Goal: Information Seeking & Learning: Learn about a topic

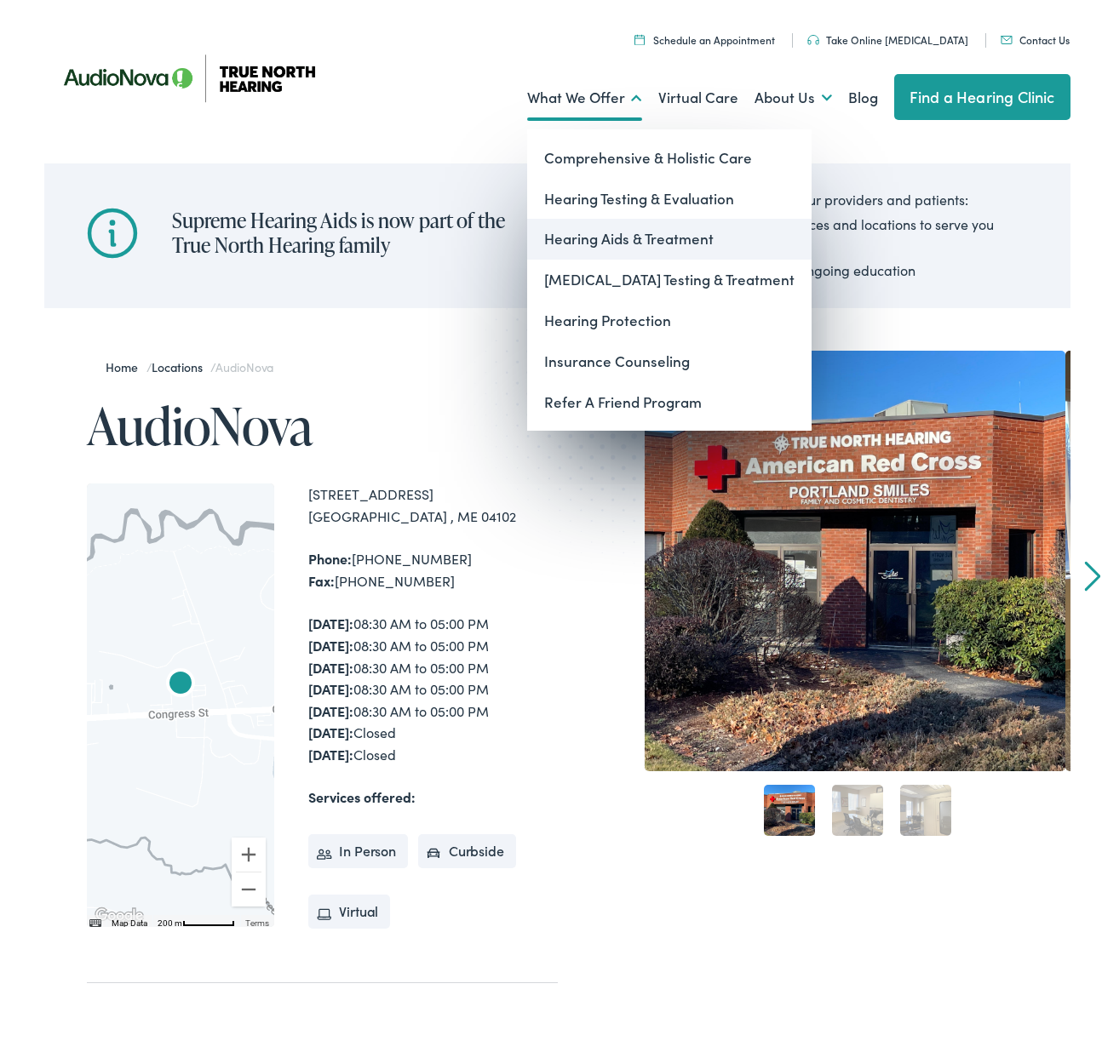
click at [617, 229] on link "Hearing Aids & Treatment" at bounding box center [669, 233] width 284 height 41
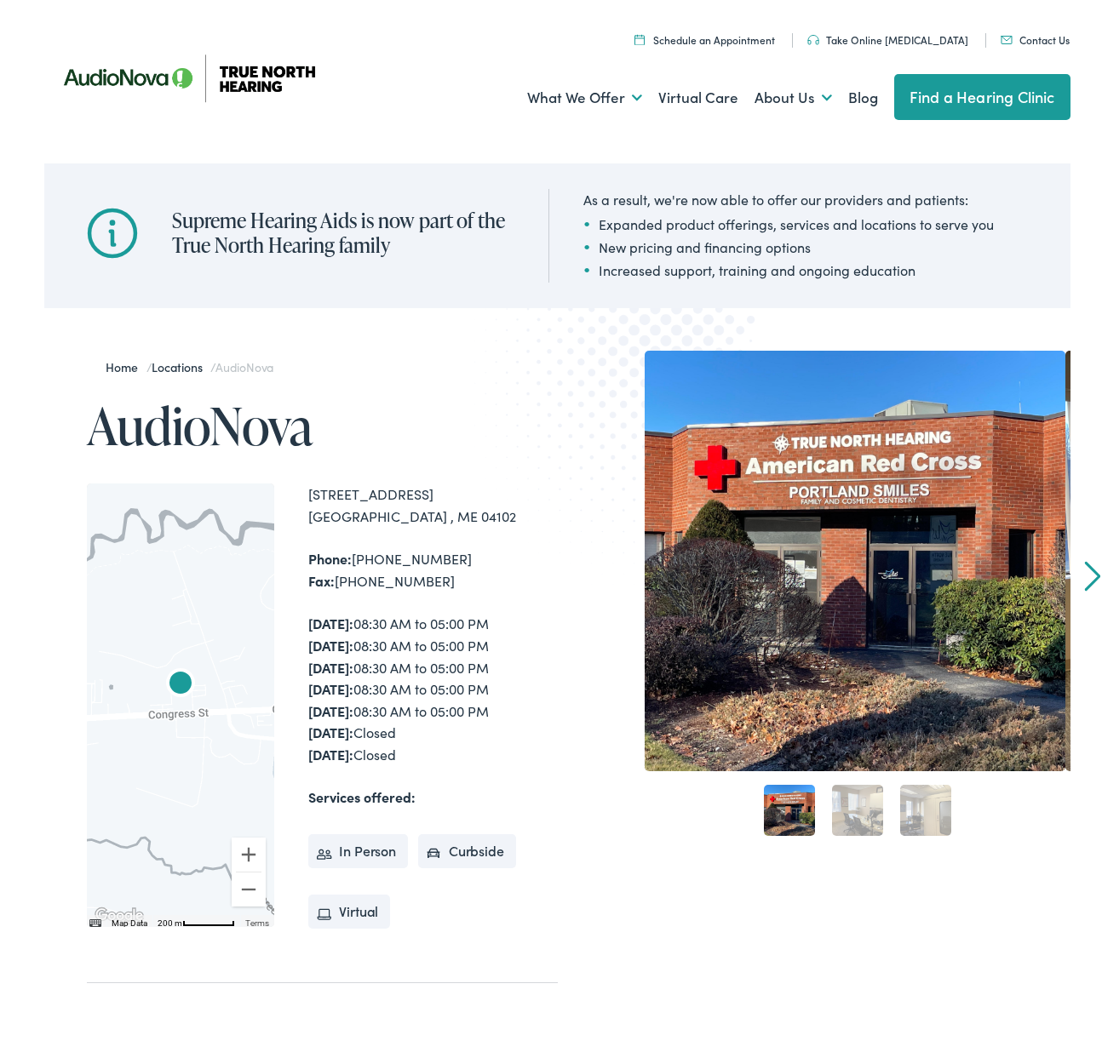
click at [857, 814] on link "2" at bounding box center [857, 804] width 51 height 51
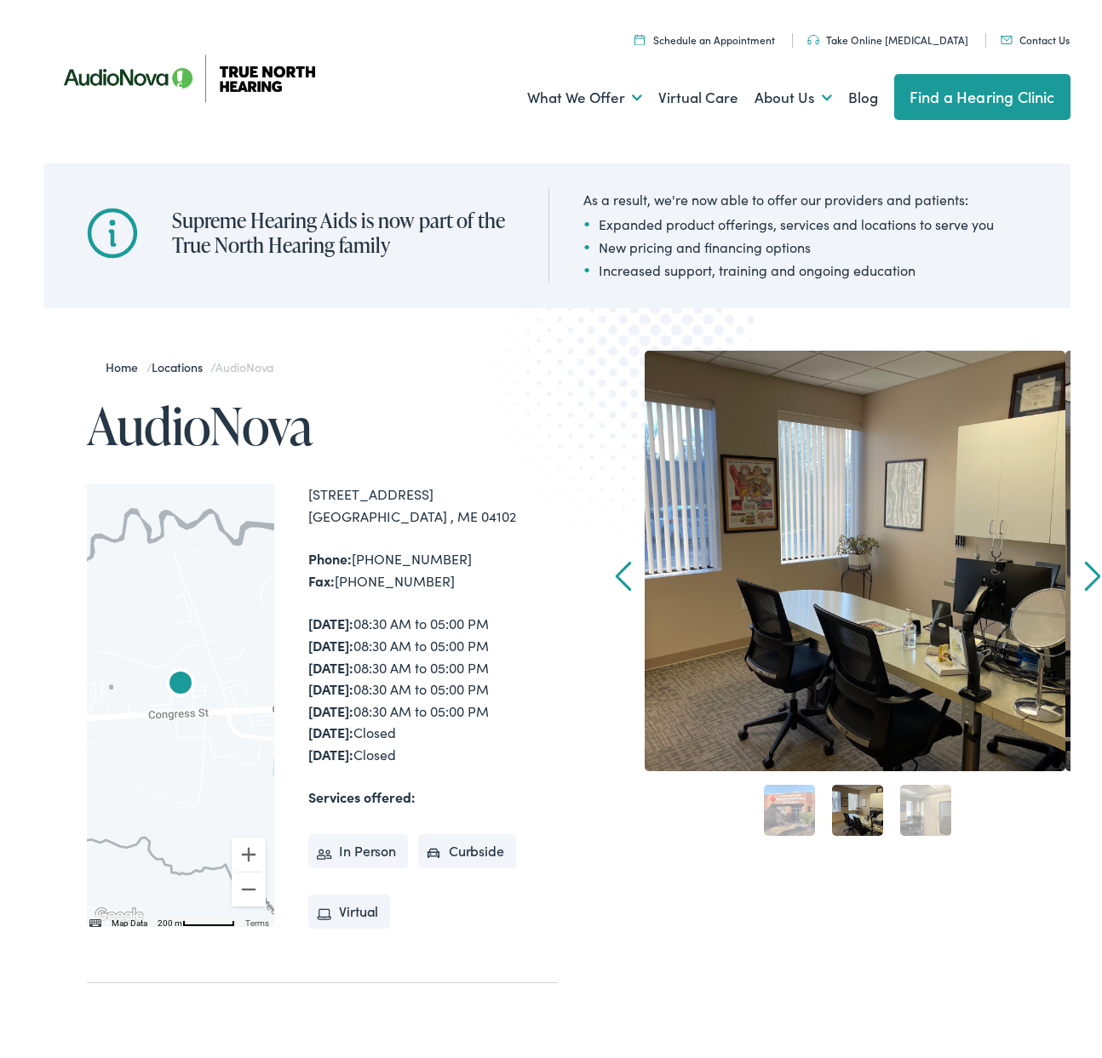
click at [915, 812] on link "3" at bounding box center [925, 804] width 51 height 51
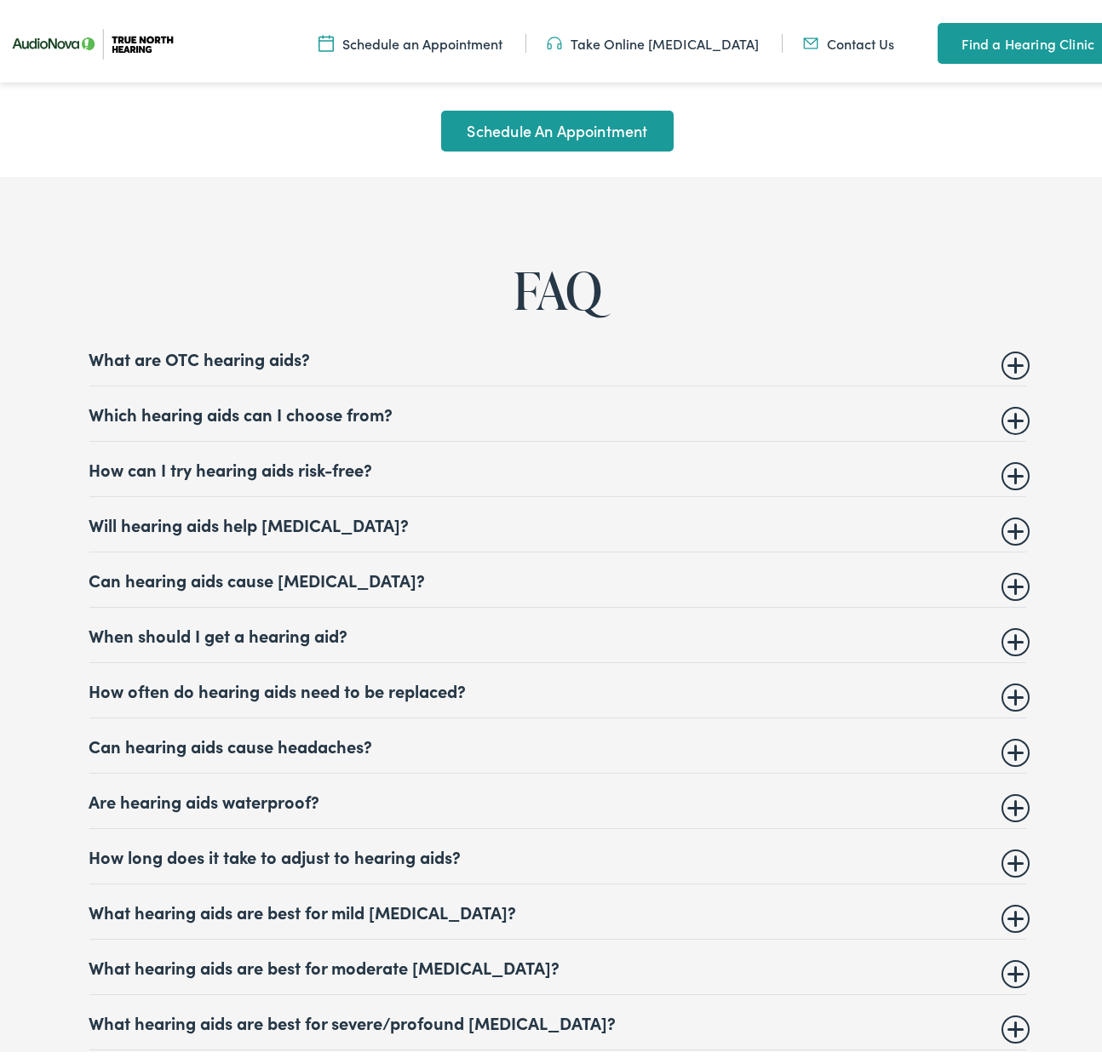
scroll to position [6189, 0]
click at [1007, 417] on summary "Which hearing aids can I choose from?" at bounding box center [557, 407] width 937 height 20
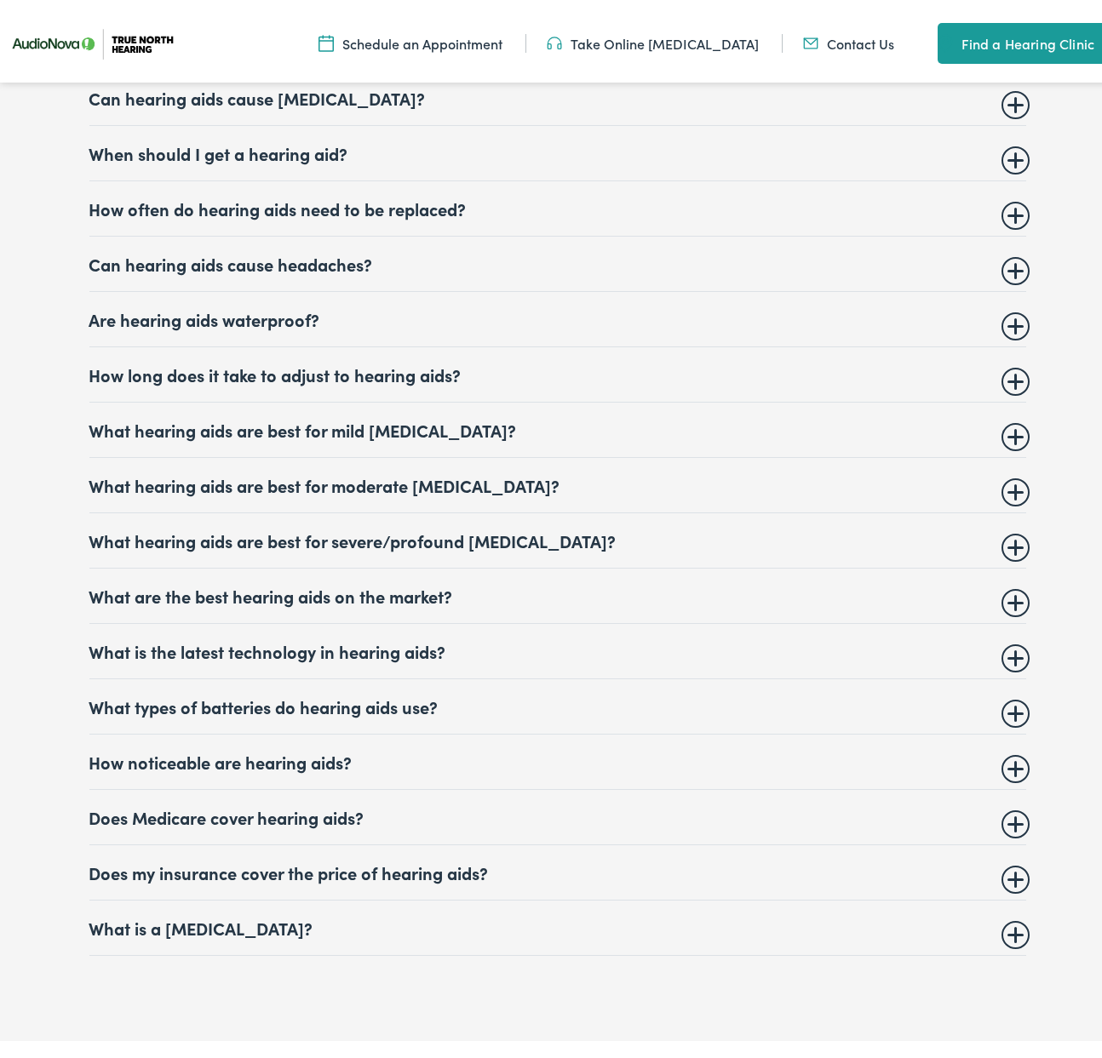
scroll to position [6782, 0]
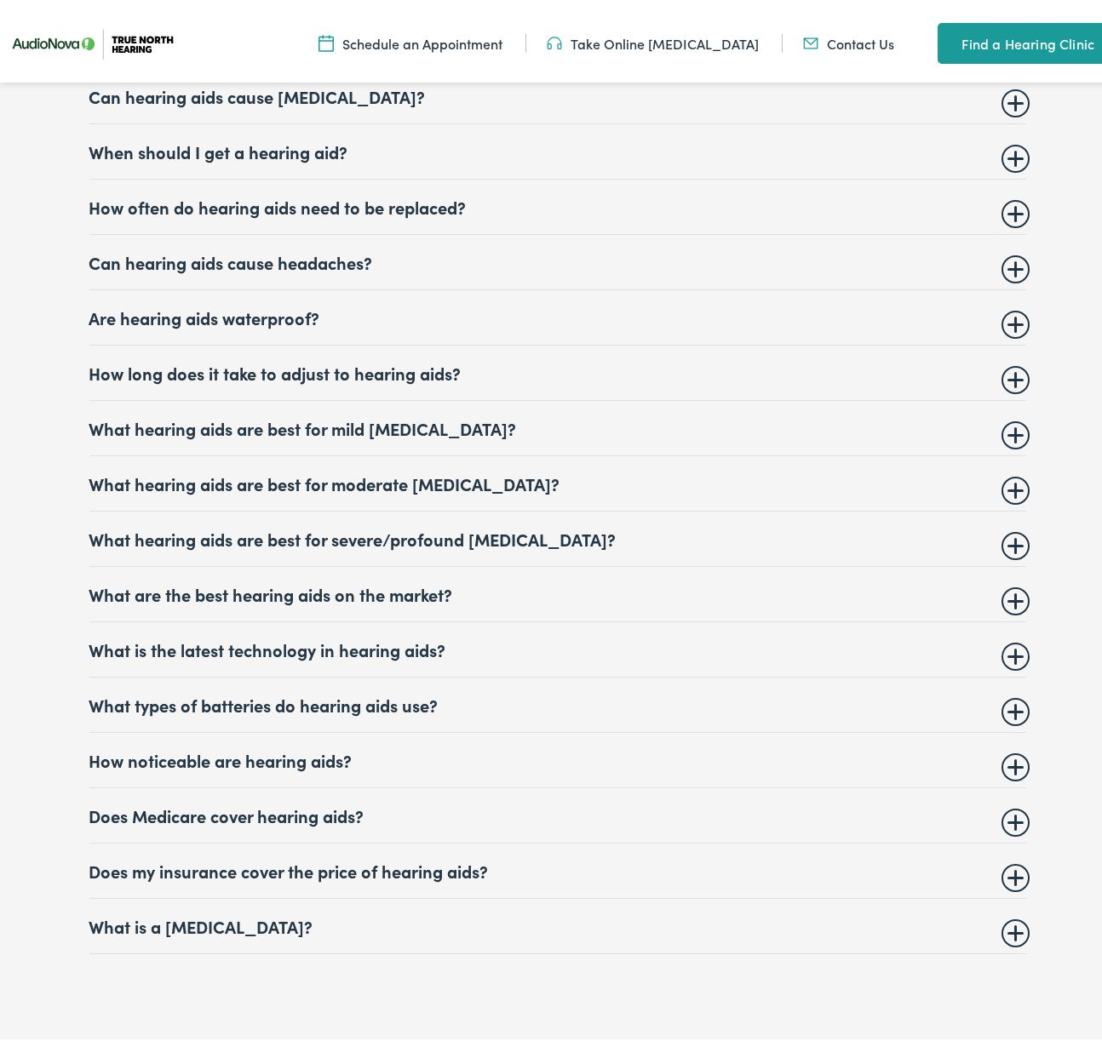
click at [1012, 322] on summary "Are hearing aids waterproof?" at bounding box center [557, 311] width 937 height 20
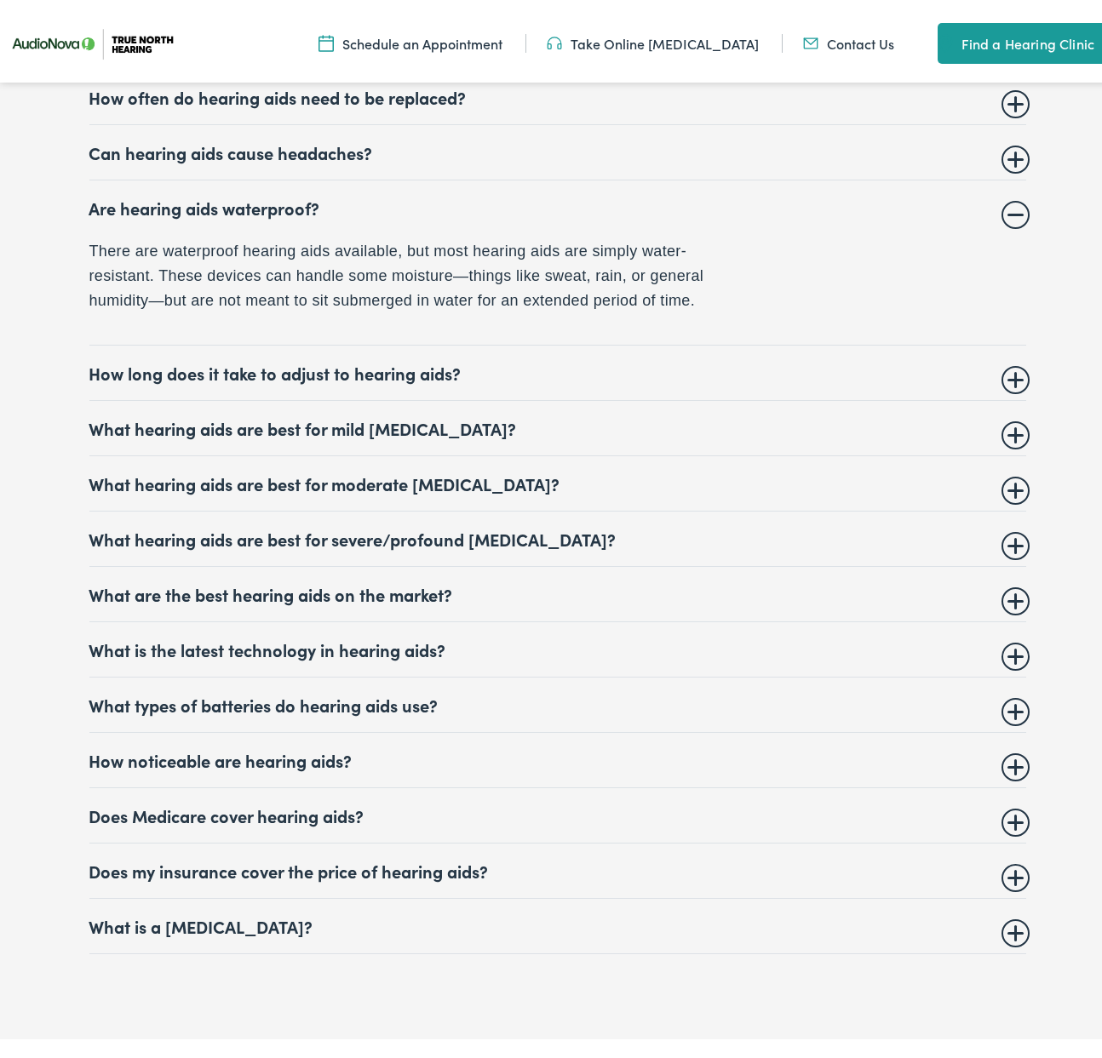
scroll to position [6775, 0]
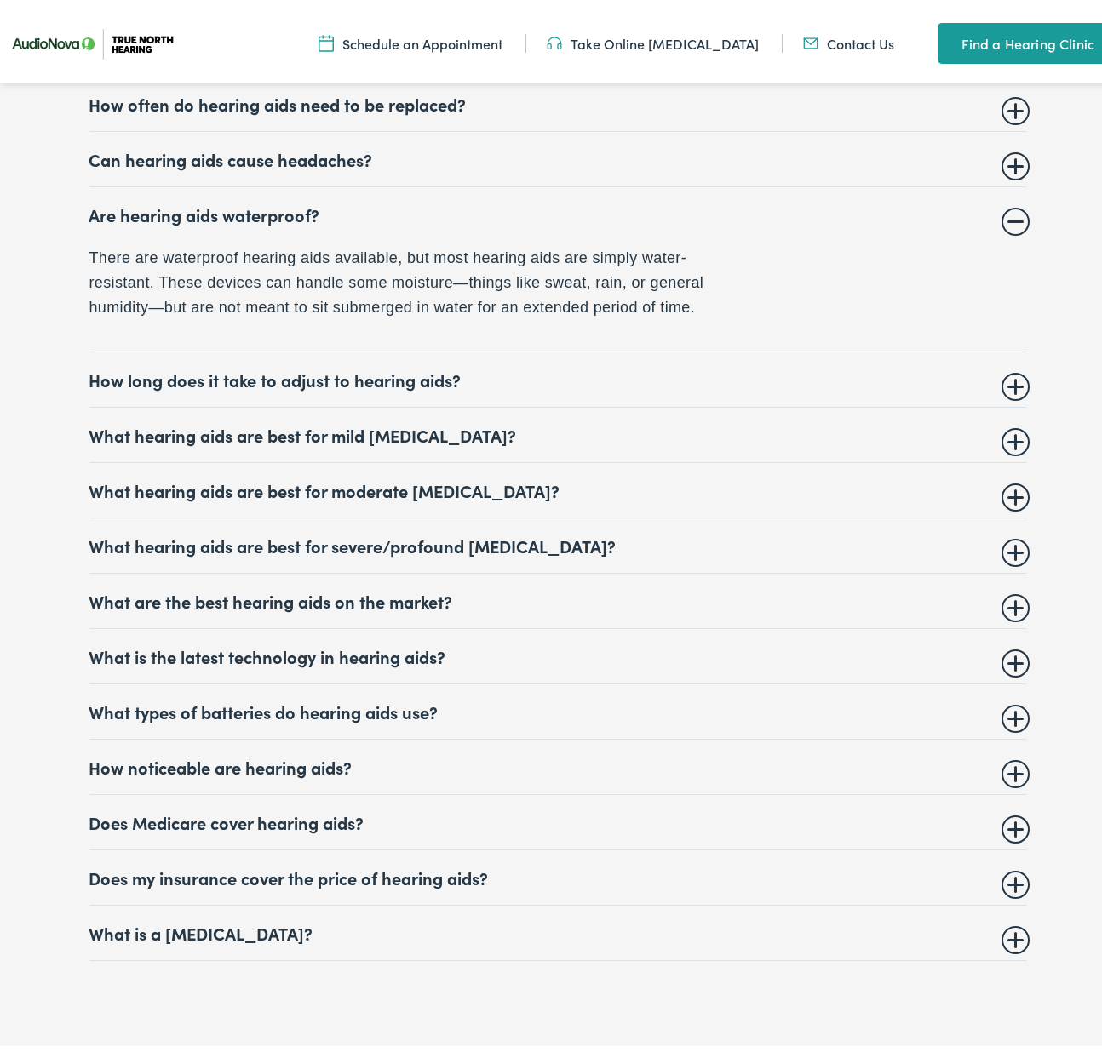
click at [1011, 219] on summary "Are hearing aids waterproof?" at bounding box center [557, 208] width 937 height 20
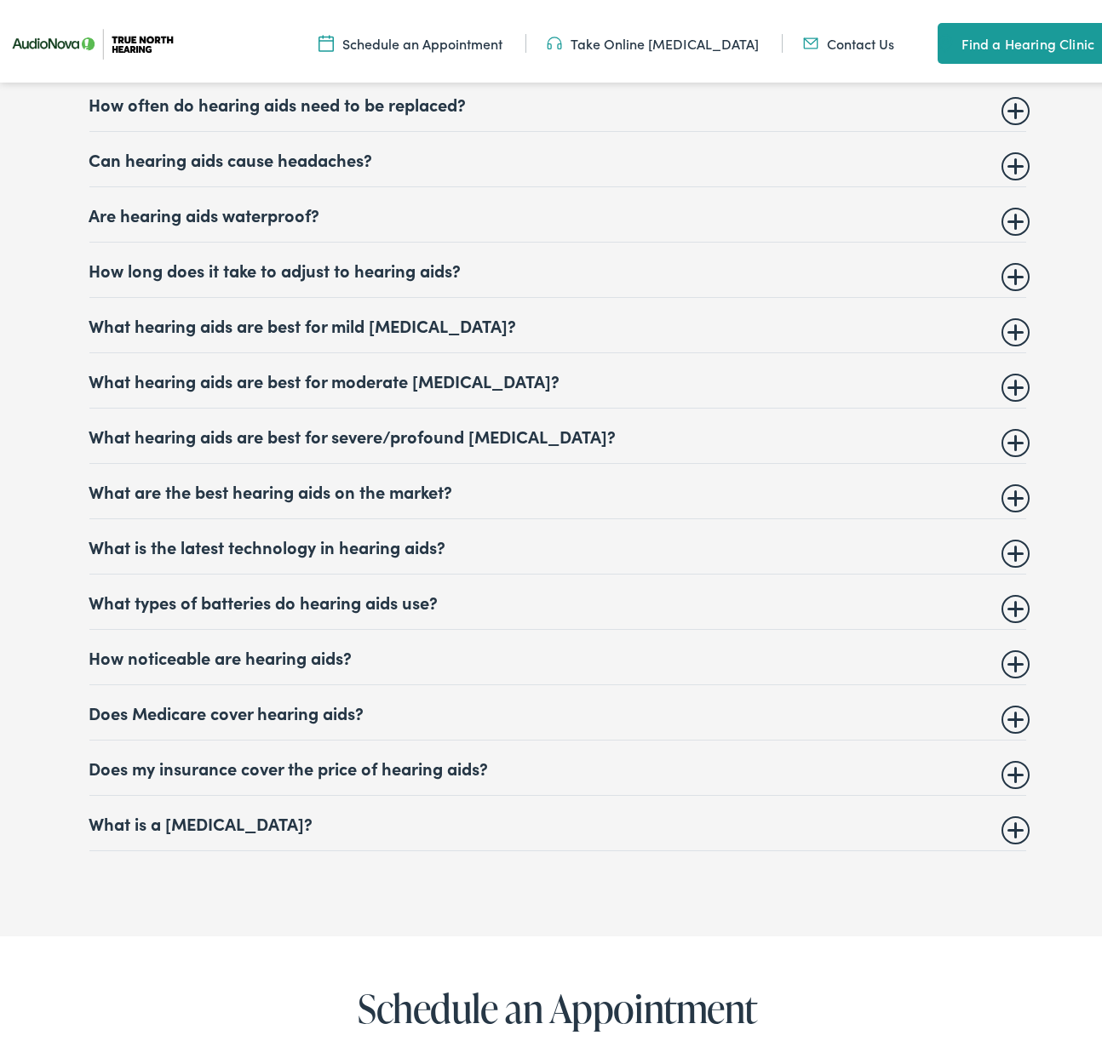
click at [1011, 496] on summary "What are the best hearing aids on the market?" at bounding box center [557, 485] width 937 height 20
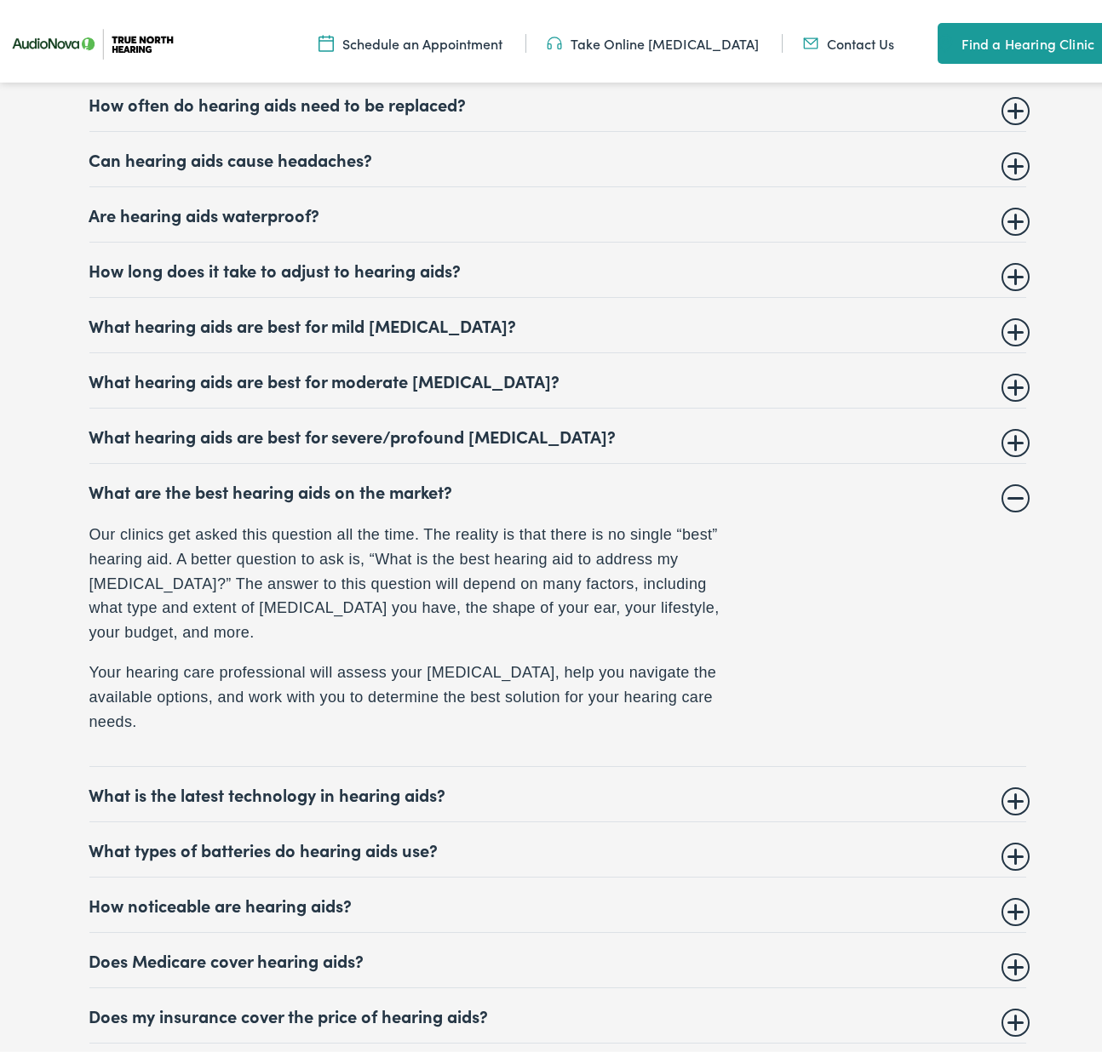
click at [1012, 496] on summary "What are the best hearing aids on the market?" at bounding box center [557, 485] width 937 height 20
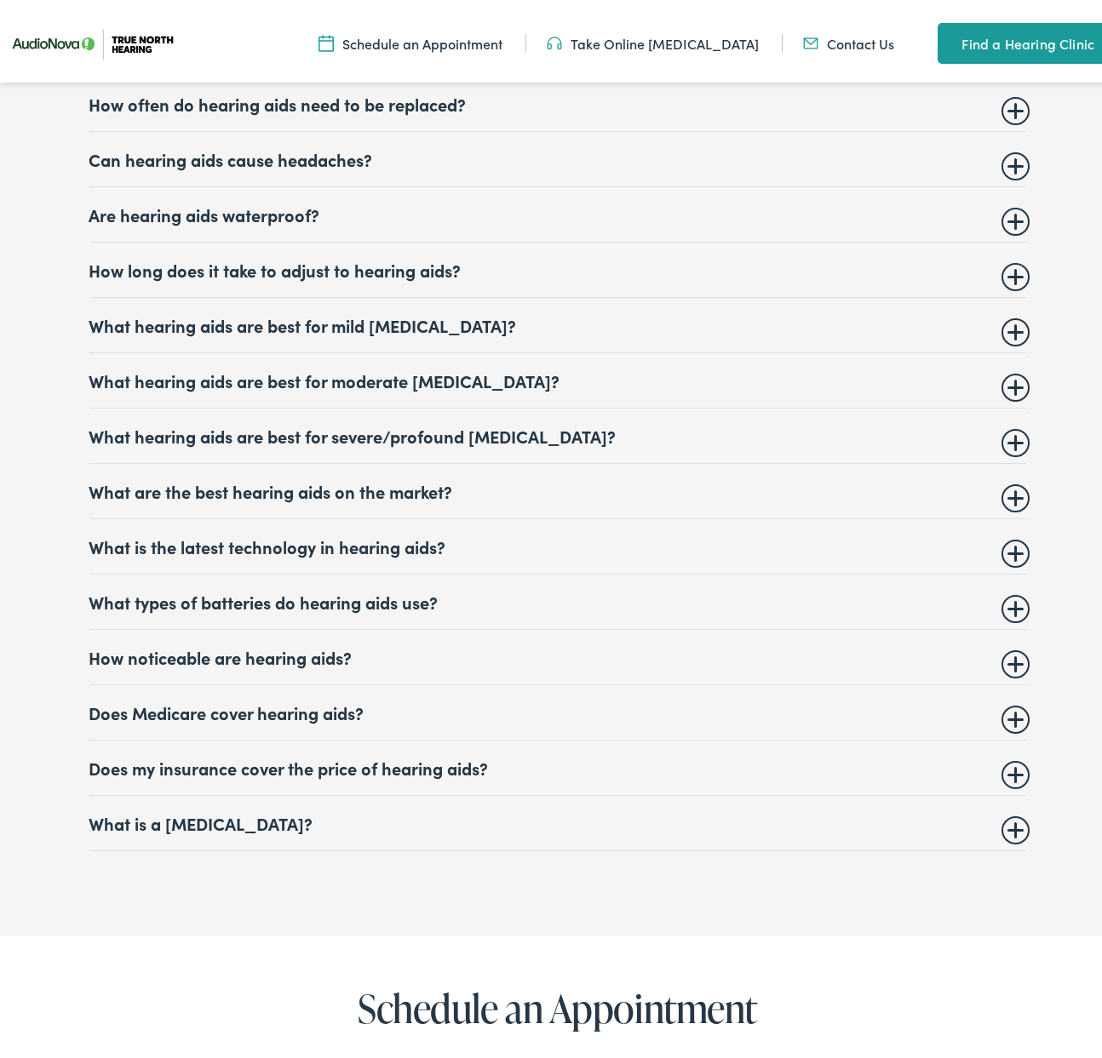
click at [1012, 551] on summary "What is the latest technology in hearing aids?" at bounding box center [557, 541] width 937 height 20
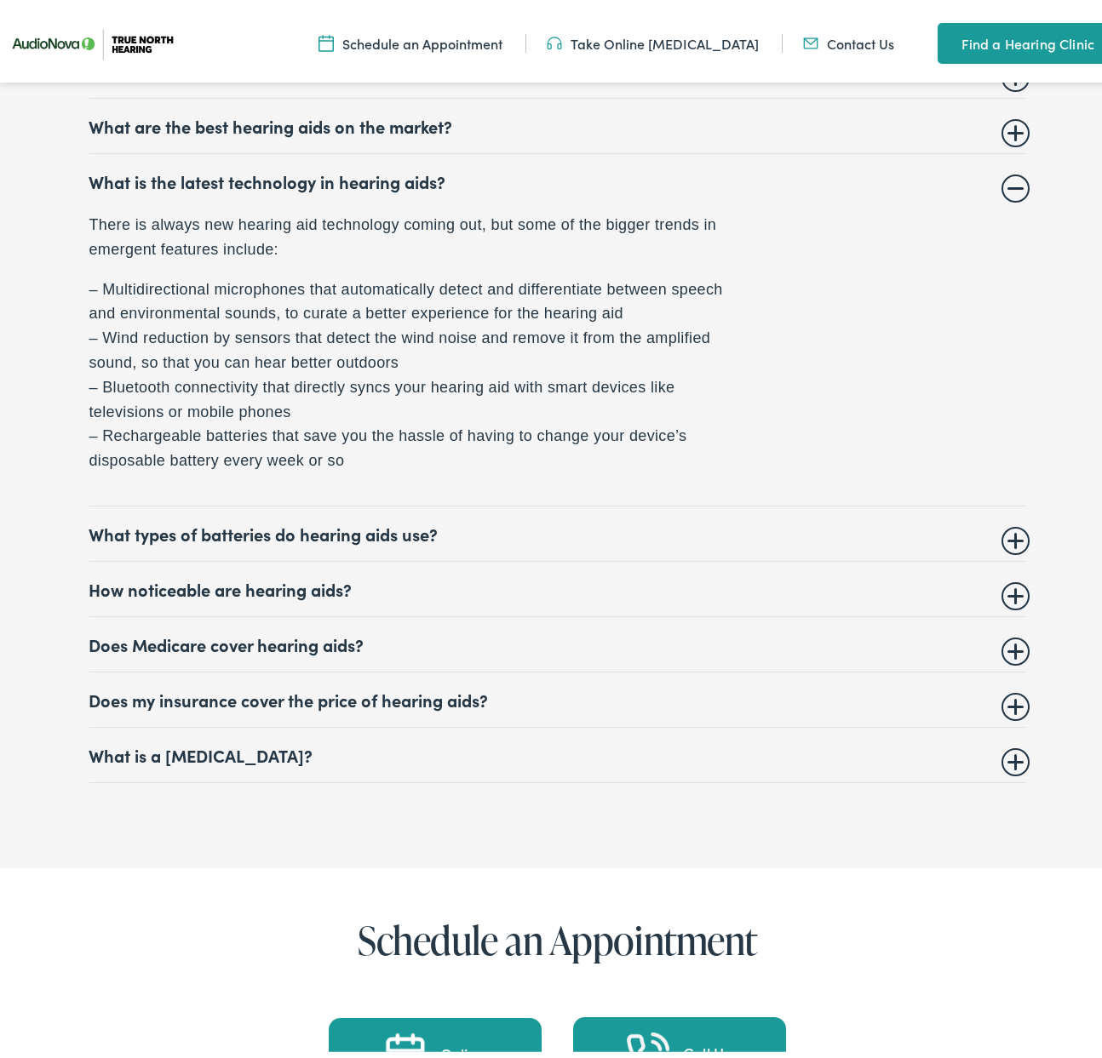
scroll to position [7134, 0]
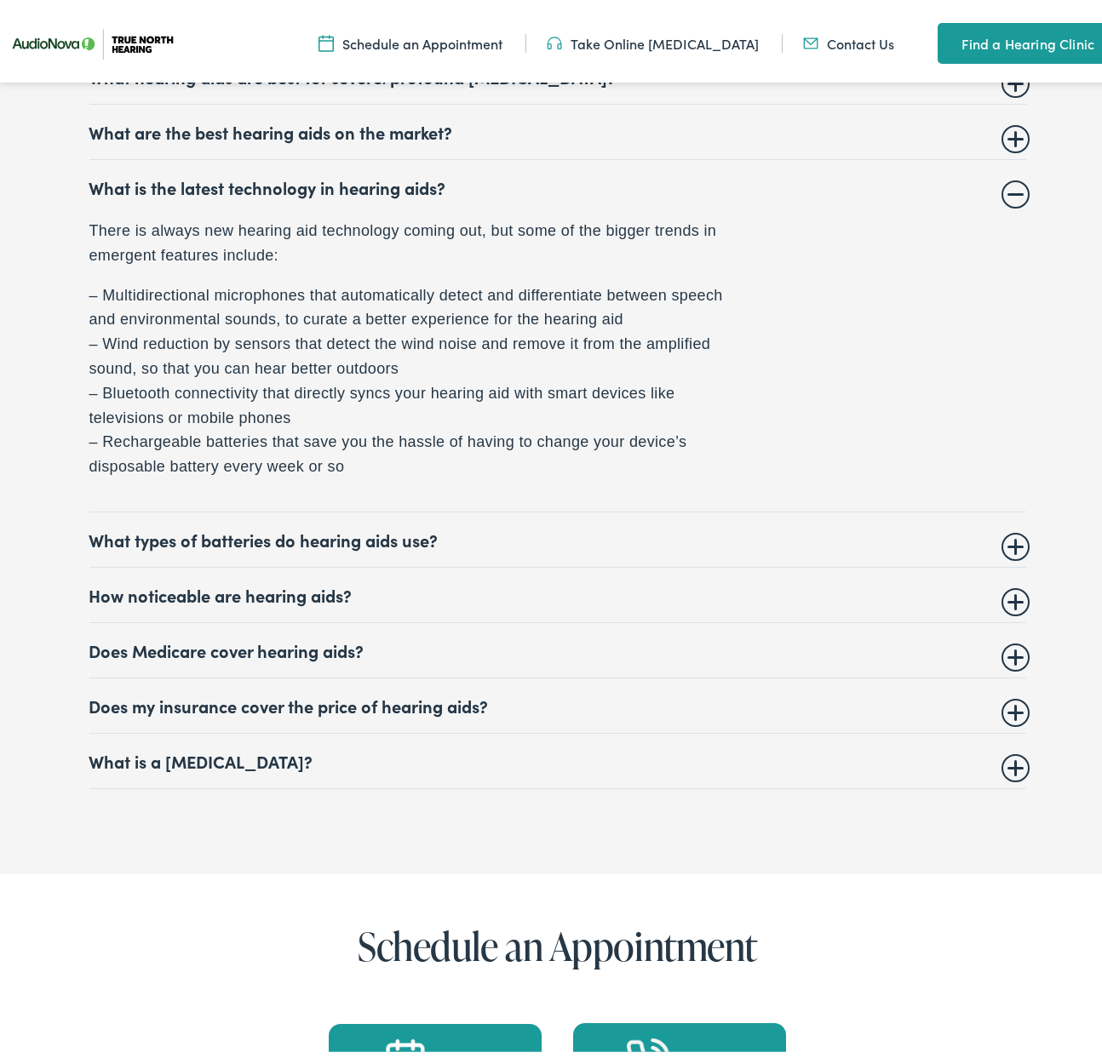
click at [1008, 192] on summary "What is the latest technology in hearing aids?" at bounding box center [557, 181] width 937 height 20
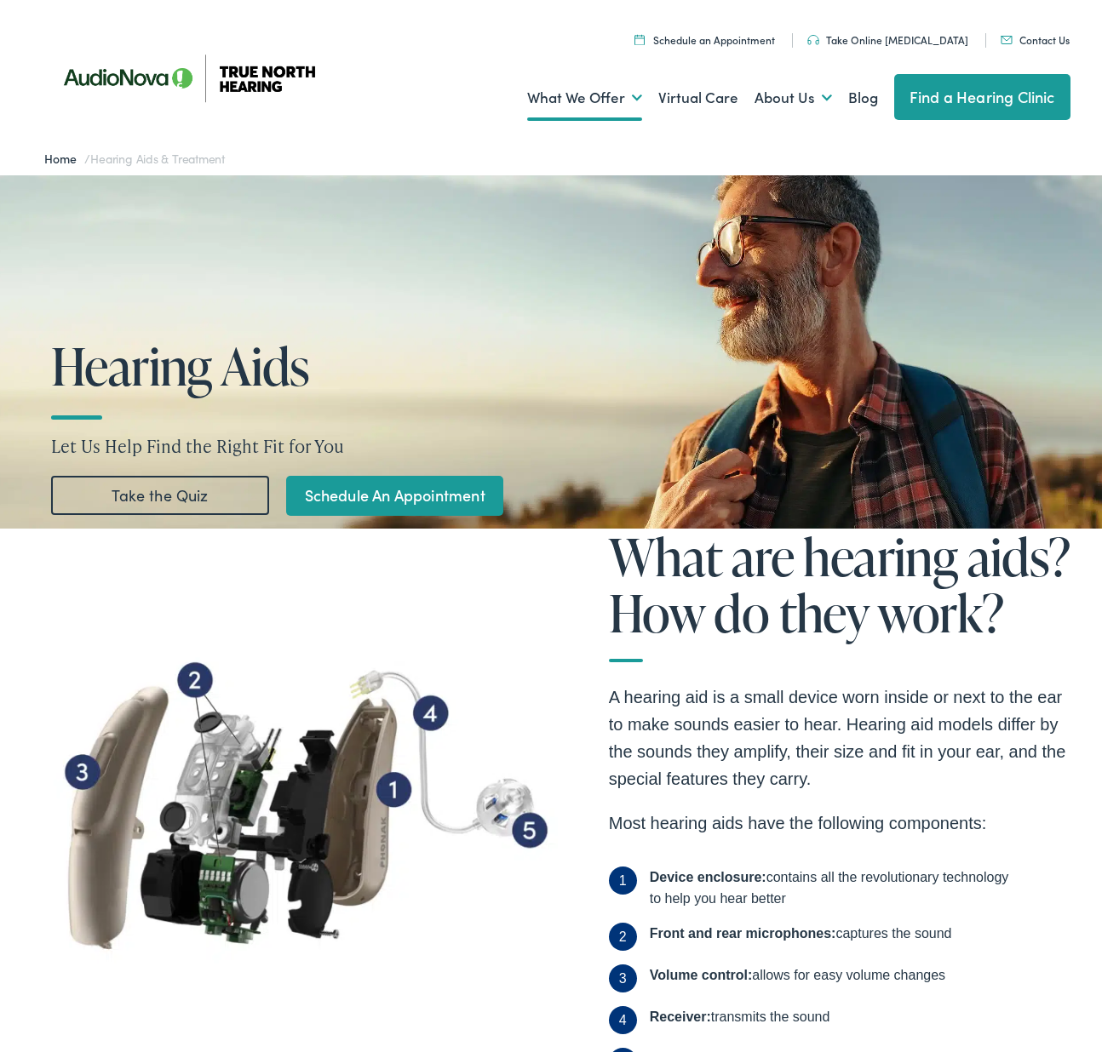
scroll to position [0, 0]
